Goal: Navigation & Orientation: Go to known website

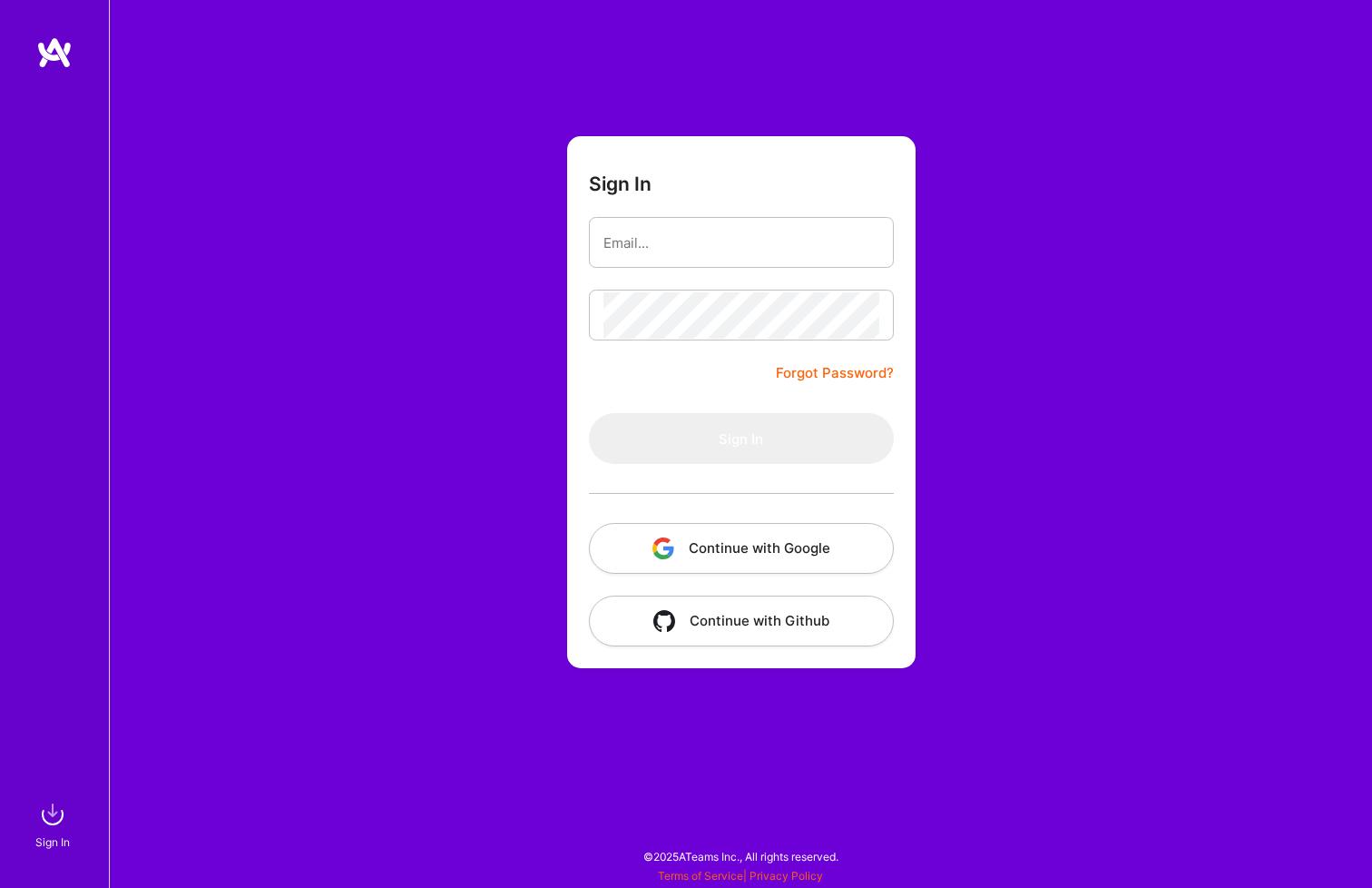
click at [903, 100] on div "Sign In Forgot Password? Sign In Continue with Google Continue with Github" at bounding box center [741, 444] width 1263 height 888
click at [739, 546] on button "Continue with Google" at bounding box center [741, 548] width 305 height 51
